Goal: Task Accomplishment & Management: Complete application form

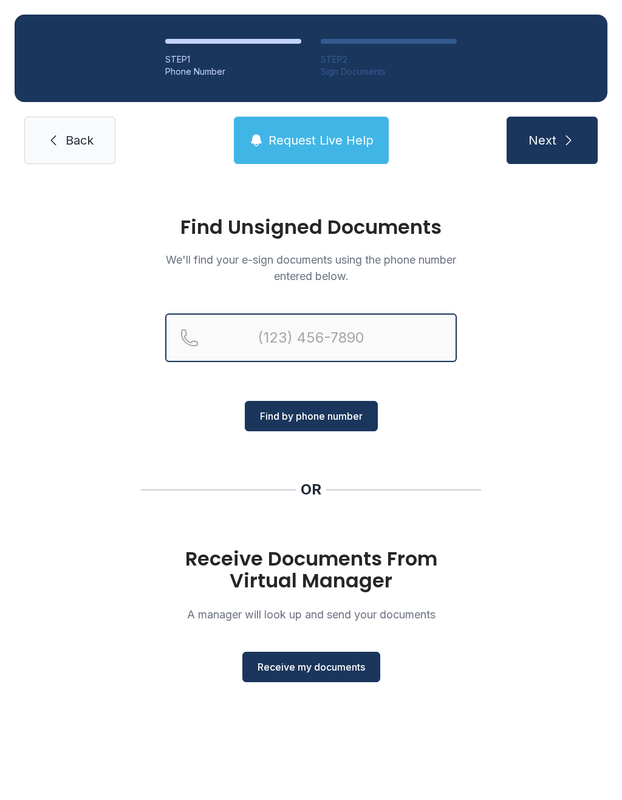
click at [215, 344] on input "Reservation phone number" at bounding box center [310, 337] width 291 height 49
type input "[PHONE_NUMBER]"
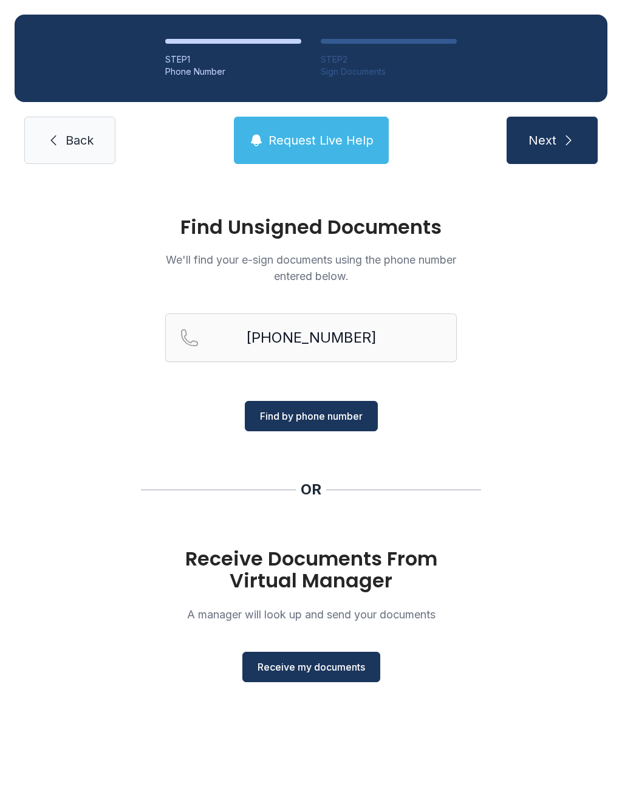
click at [365, 429] on button "Find by phone number" at bounding box center [311, 416] width 133 height 30
click at [341, 422] on span "Find by phone number" at bounding box center [311, 416] width 103 height 15
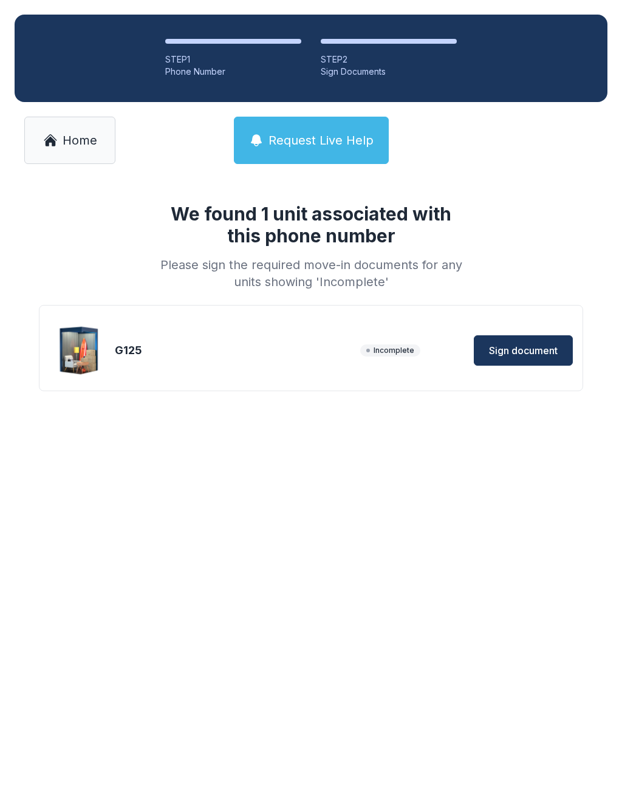
click at [528, 341] on button "Sign document" at bounding box center [523, 350] width 99 height 30
click at [540, 352] on span "Sign document" at bounding box center [523, 350] width 69 height 15
click at [98, 163] on link "Home" at bounding box center [69, 140] width 91 height 47
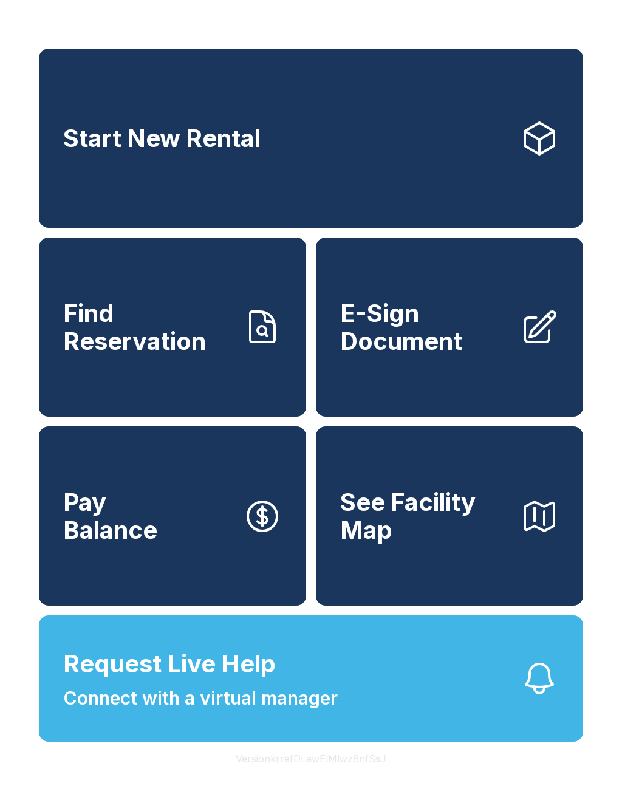
click at [416, 355] on span "E-Sign Document" at bounding box center [425, 326] width 170 height 55
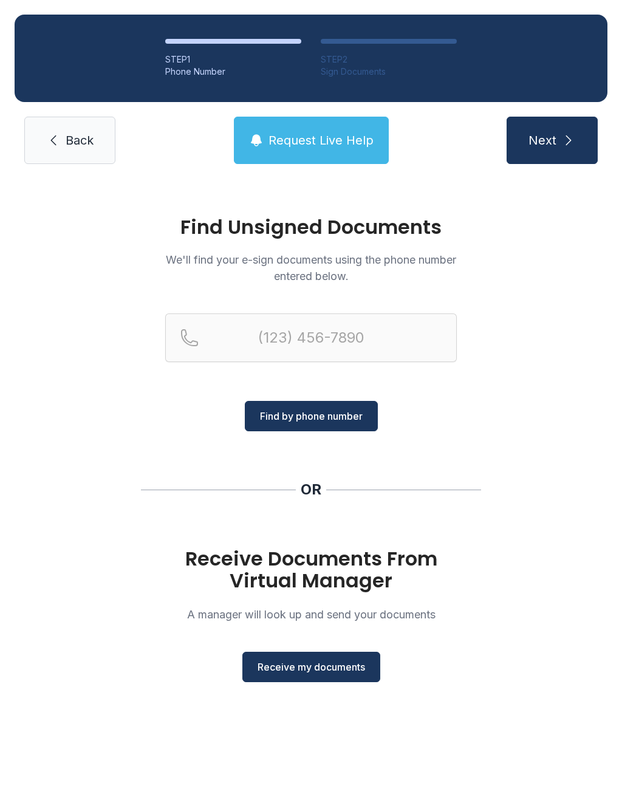
click at [355, 665] on span "Receive my documents" at bounding box center [310, 666] width 107 height 15
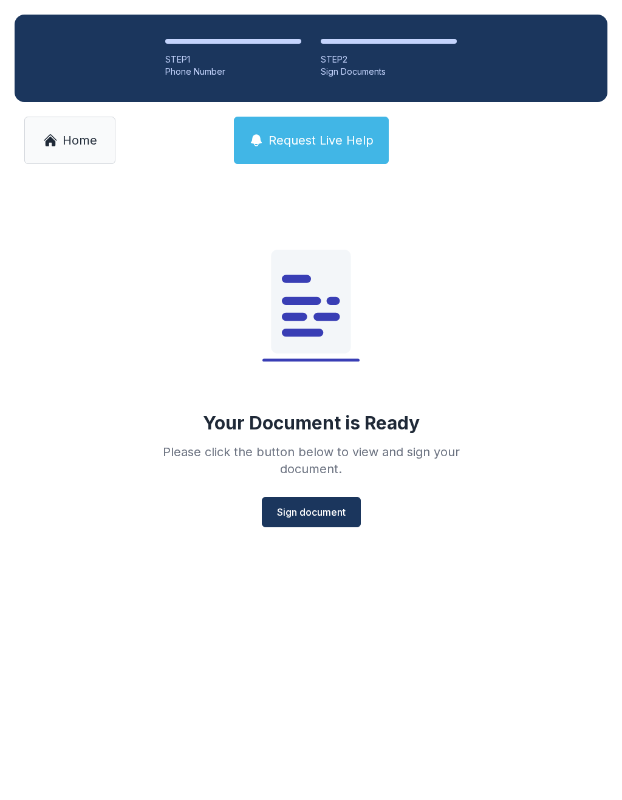
click at [327, 514] on span "Sign document" at bounding box center [311, 512] width 69 height 15
